Goal: Check status: Check status

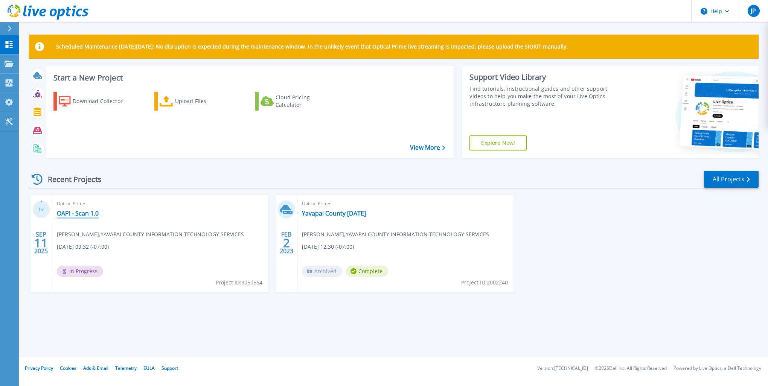
click at [73, 211] on link "OAPI - Scan 1.0" at bounding box center [78, 214] width 42 height 8
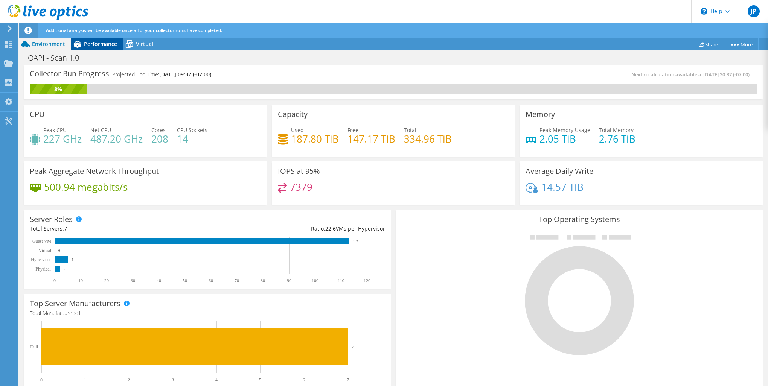
click at [103, 45] on span "Performance" at bounding box center [100, 43] width 33 height 7
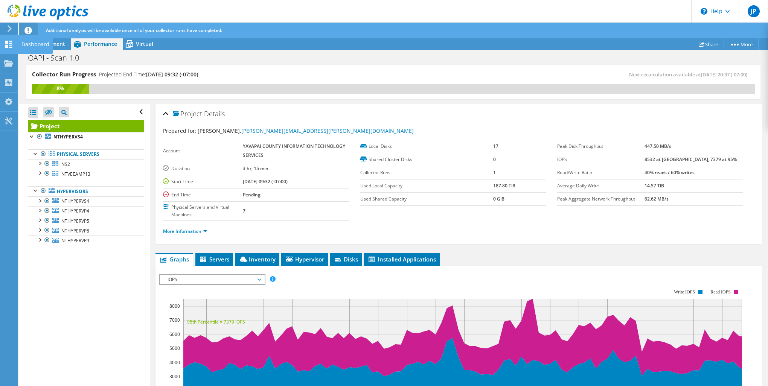
click at [29, 45] on div "Dashboard" at bounding box center [35, 44] width 35 height 19
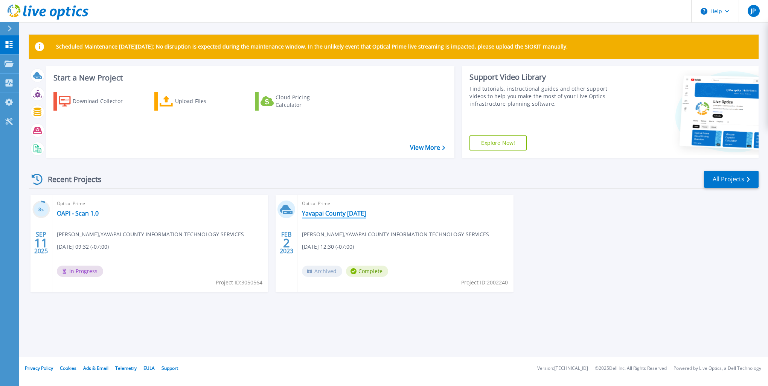
click at [348, 214] on link "Yavapai County [DATE]" at bounding box center [334, 214] width 64 height 8
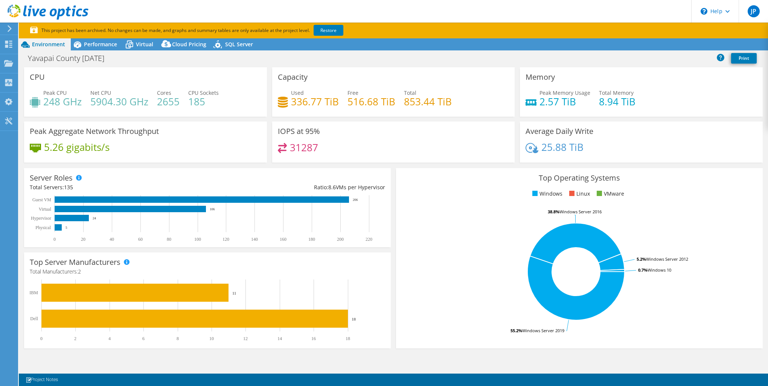
select select "USWest"
select select "USD"
click at [106, 46] on span "Performance" at bounding box center [100, 44] width 33 height 7
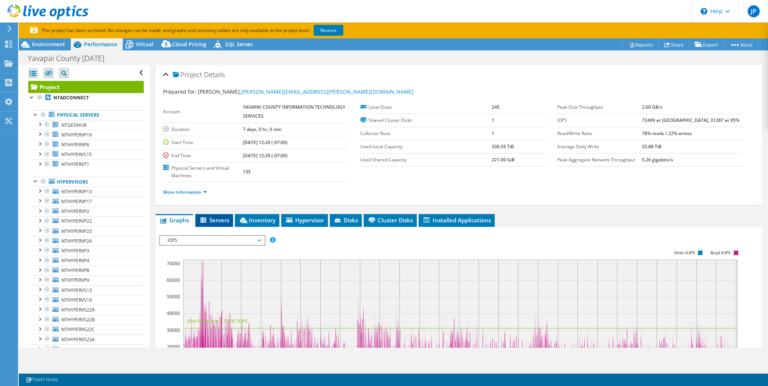
click at [220, 220] on span "Servers" at bounding box center [214, 220] width 30 height 8
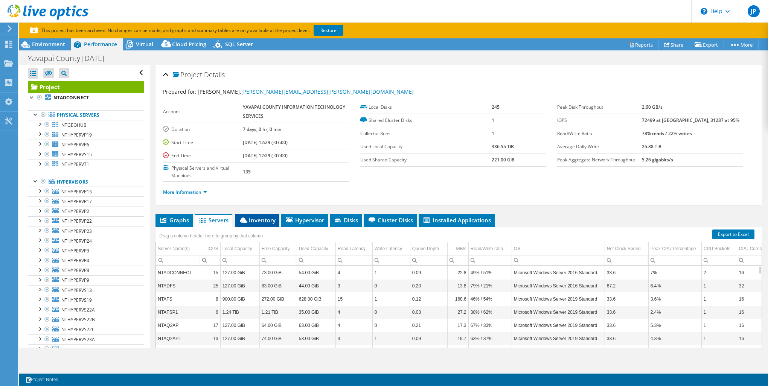
click at [256, 218] on span "Inventory" at bounding box center [257, 220] width 37 height 8
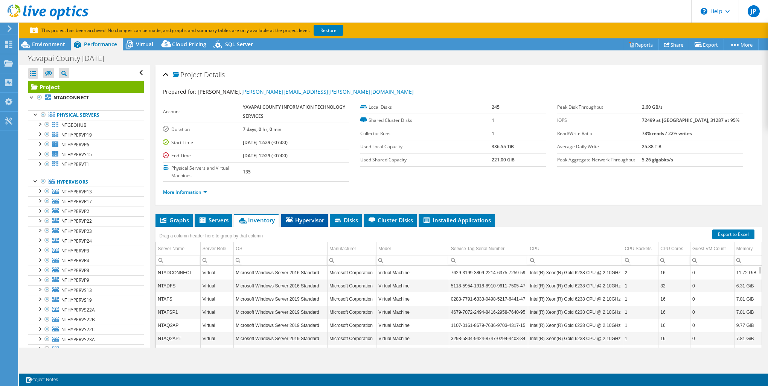
click at [299, 220] on span "Hypervisor" at bounding box center [304, 220] width 39 height 8
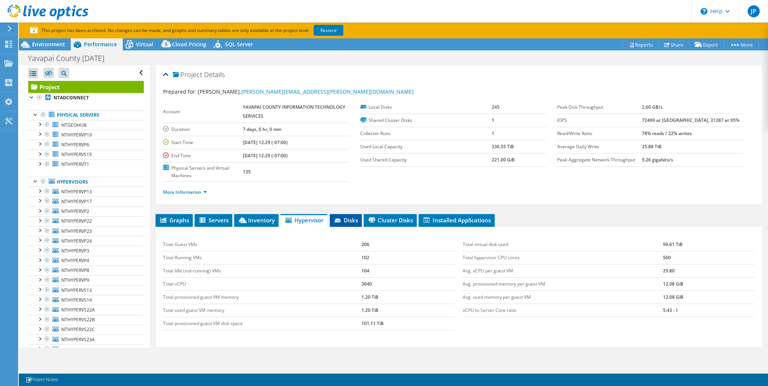
click at [342, 216] on span "Disks" at bounding box center [345, 220] width 24 height 8
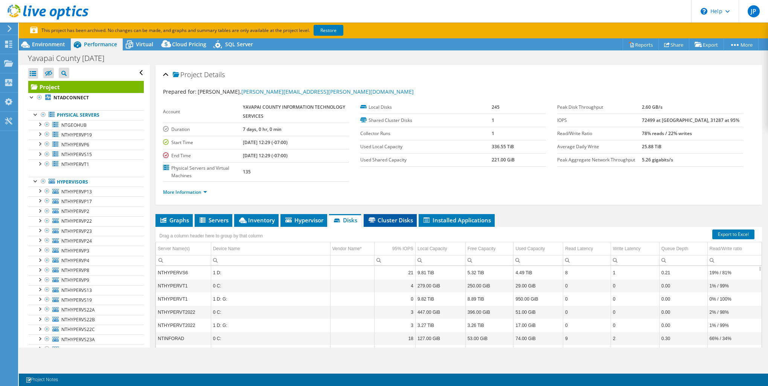
click at [389, 217] on span "Cluster Disks" at bounding box center [390, 220] width 46 height 8
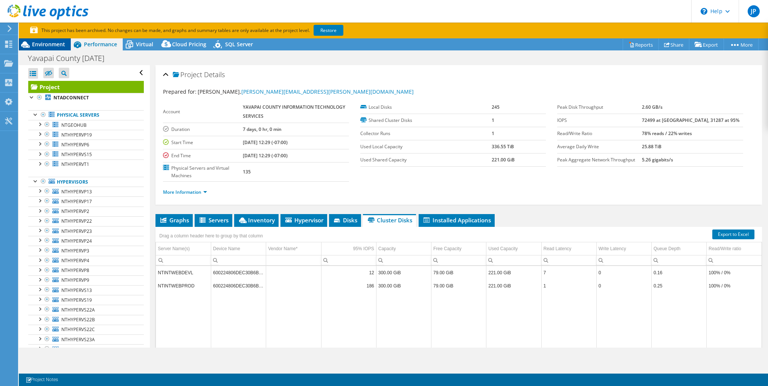
click at [46, 46] on span "Environment" at bounding box center [48, 44] width 33 height 7
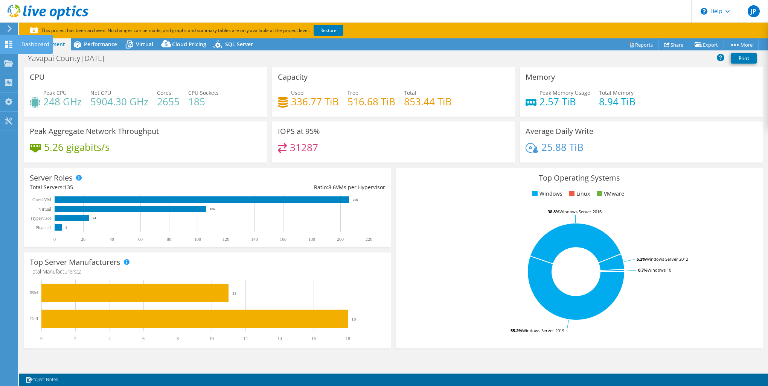
click at [26, 44] on div "Dashboard" at bounding box center [35, 44] width 35 height 19
